Goal: Information Seeking & Learning: Learn about a topic

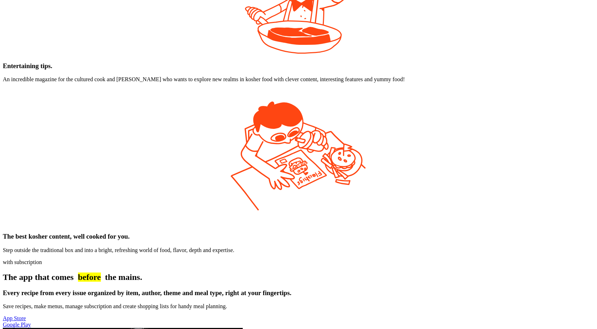
scroll to position [2924, 0]
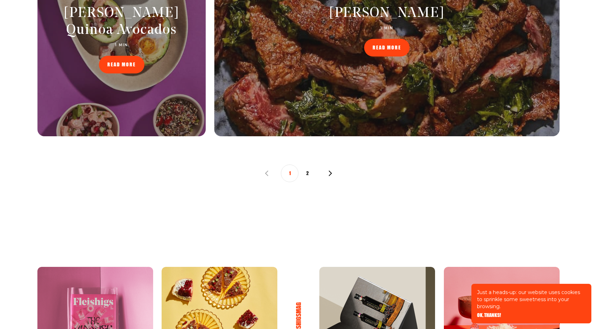
scroll to position [587, 0]
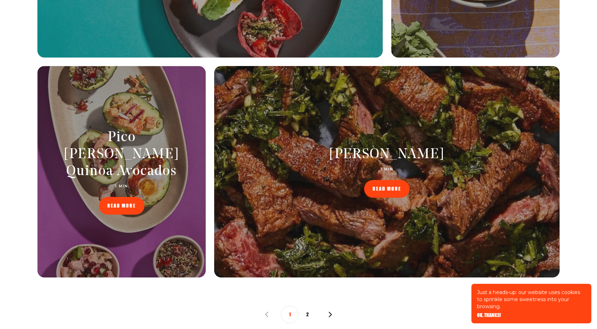
click at [298, 146] on h2 "Parsley Chimichurri" at bounding box center [387, 154] width 181 height 17
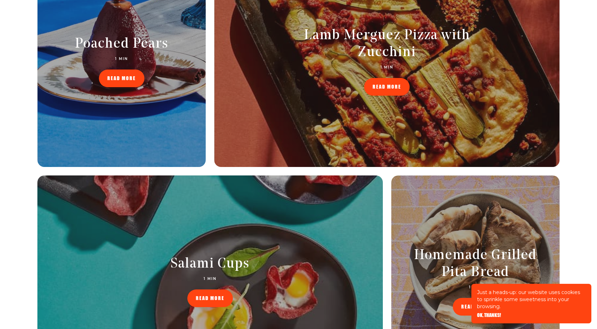
scroll to position [117, 0]
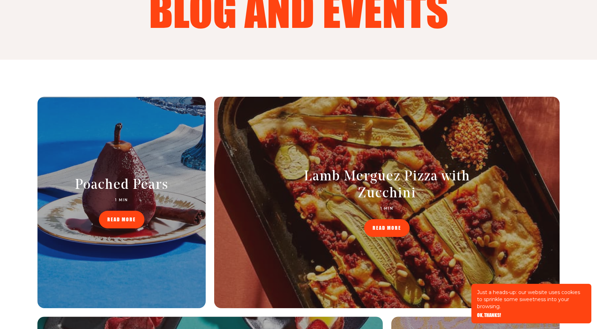
click at [278, 153] on div at bounding box center [386, 202] width 345 height 211
click at [395, 225] on span "READ MORE" at bounding box center [386, 222] width 29 height 5
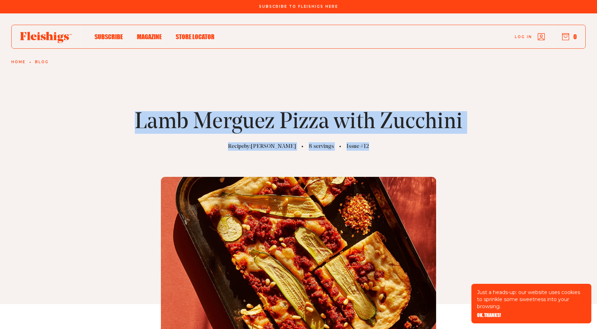
drag, startPoint x: 366, startPoint y: 145, endPoint x: 145, endPoint y: 158, distance: 221.5
click at [116, 128] on div "Lamb Merguez Pizza with Zucchini Recipe by: Isaac Bernstein 8 servings Issue #12" at bounding box center [298, 130] width 564 height 39
click at [155, 166] on div "Lamb Merguez Pizza with Zucchini Recipe by: Isaac Bernstein 8 servings Issue #12" at bounding box center [298, 183] width 597 height 239
